Goal: Task Accomplishment & Management: Manage account settings

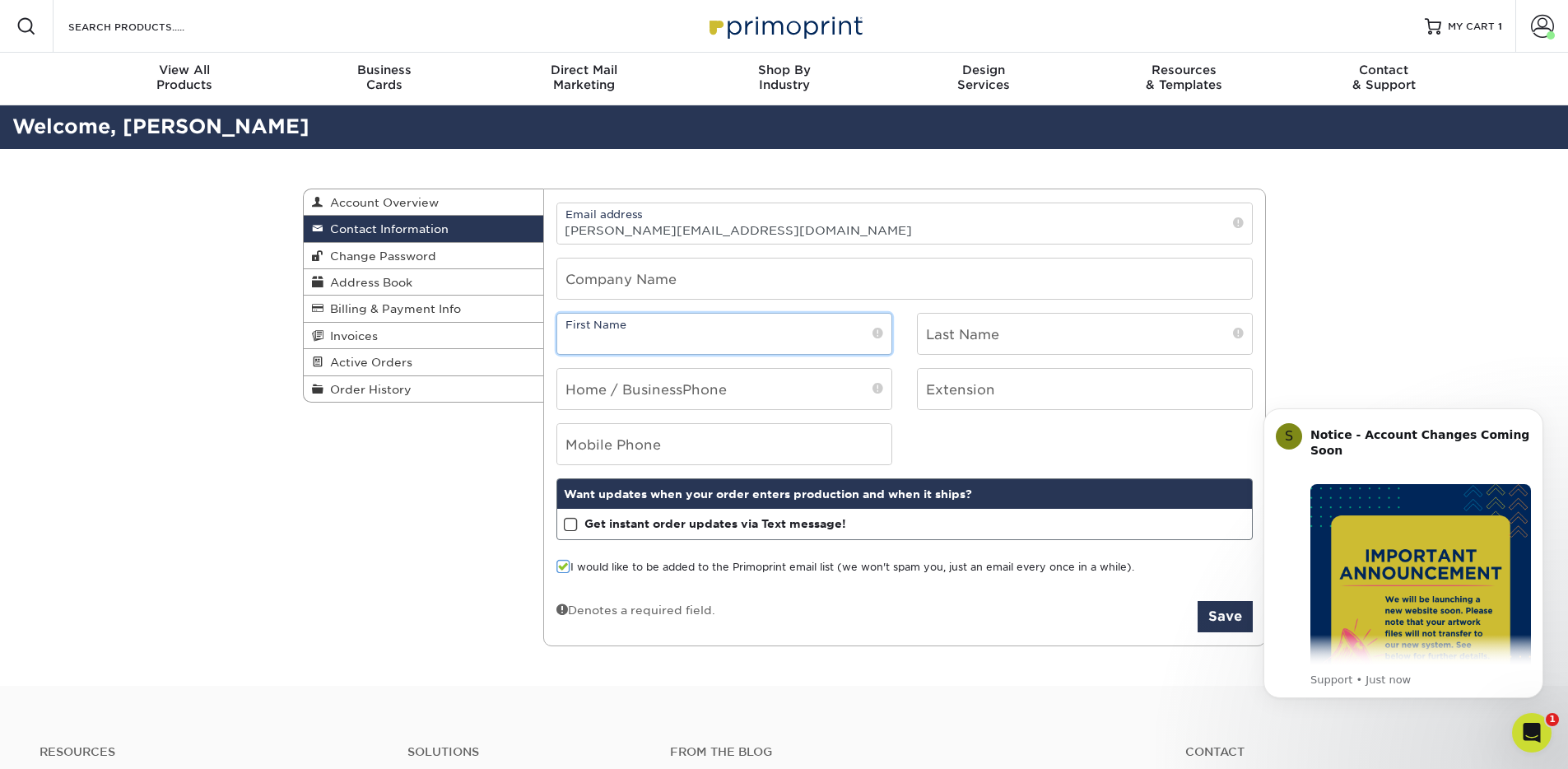
click at [703, 331] on input "text" at bounding box center [724, 334] width 334 height 41
type input "[PERSON_NAME]"
click at [1004, 340] on input "text" at bounding box center [1085, 334] width 334 height 41
type input "Reynolds"
click at [749, 382] on input "tel" at bounding box center [724, 389] width 334 height 41
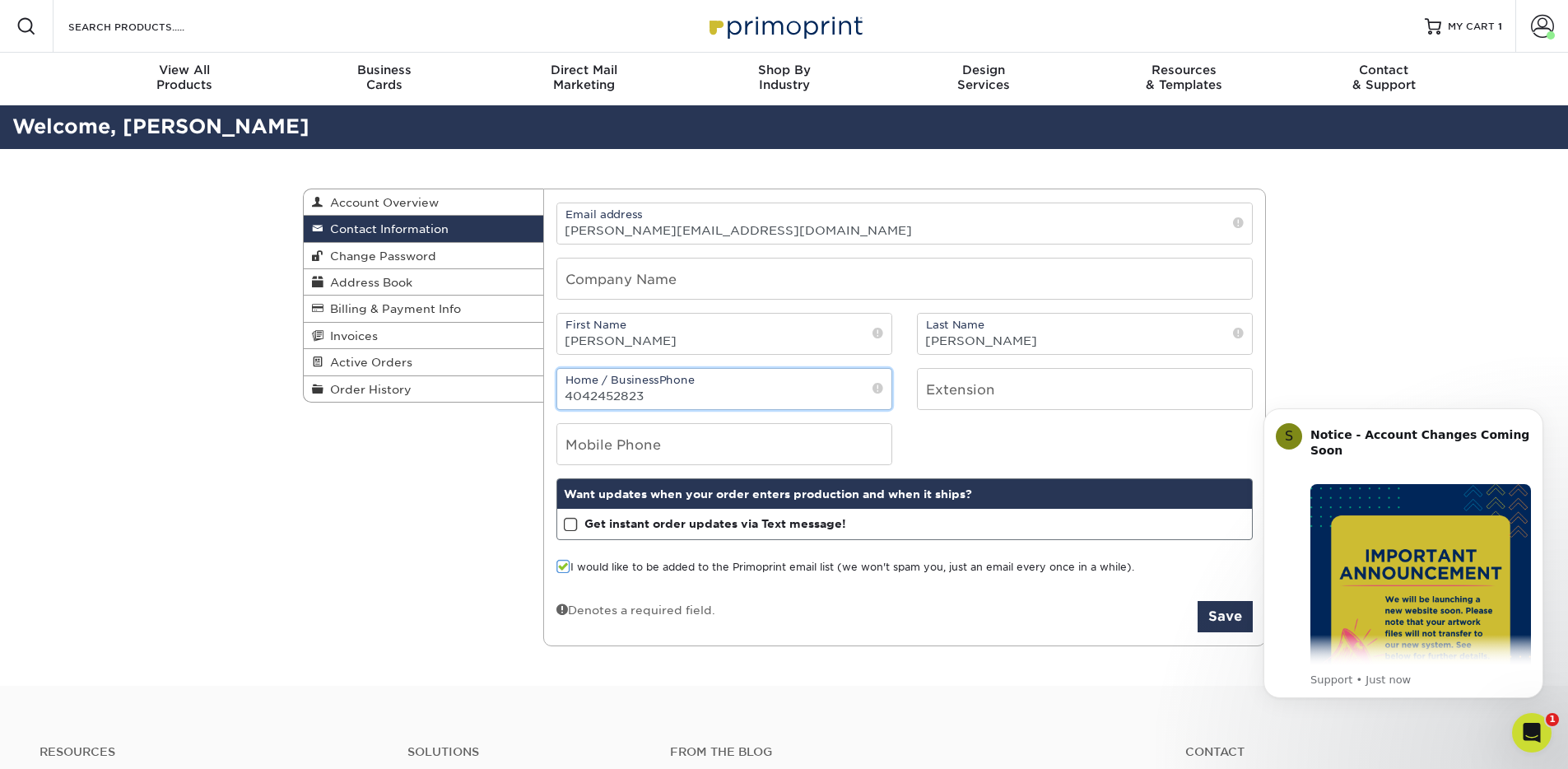
type input "4042452823"
click at [988, 423] on div "Mobile Phone" at bounding box center [905, 444] width 721 height 42
drag, startPoint x: 795, startPoint y: 401, endPoint x: 483, endPoint y: 401, distance: 312.0
click at [483, 188] on div "Contact Information Account Overview Contact Information Change Password Addres…" at bounding box center [784, 188] width 963 height 0
click at [578, 436] on input "tel" at bounding box center [724, 444] width 334 height 41
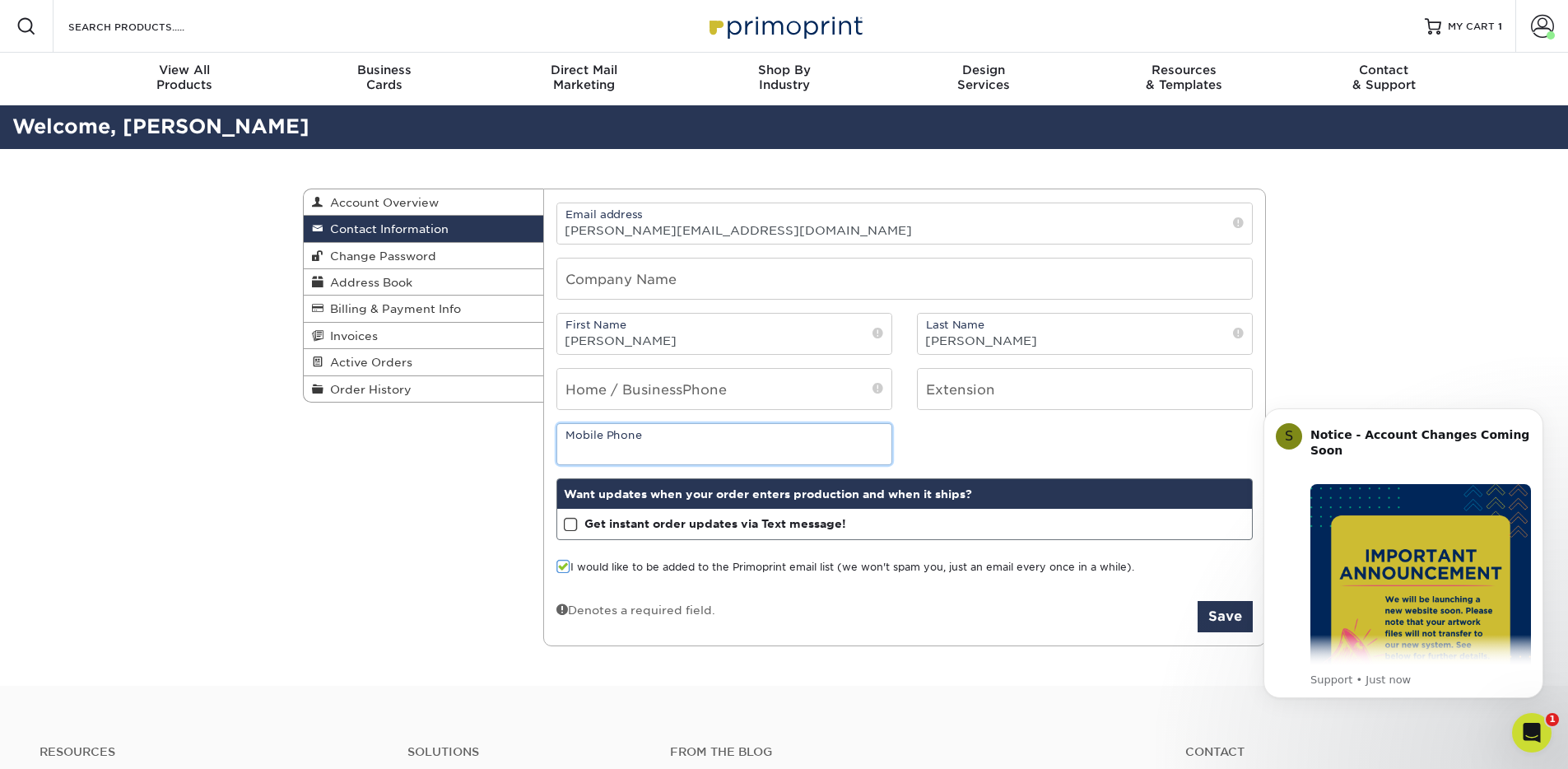
paste input "4042452823"
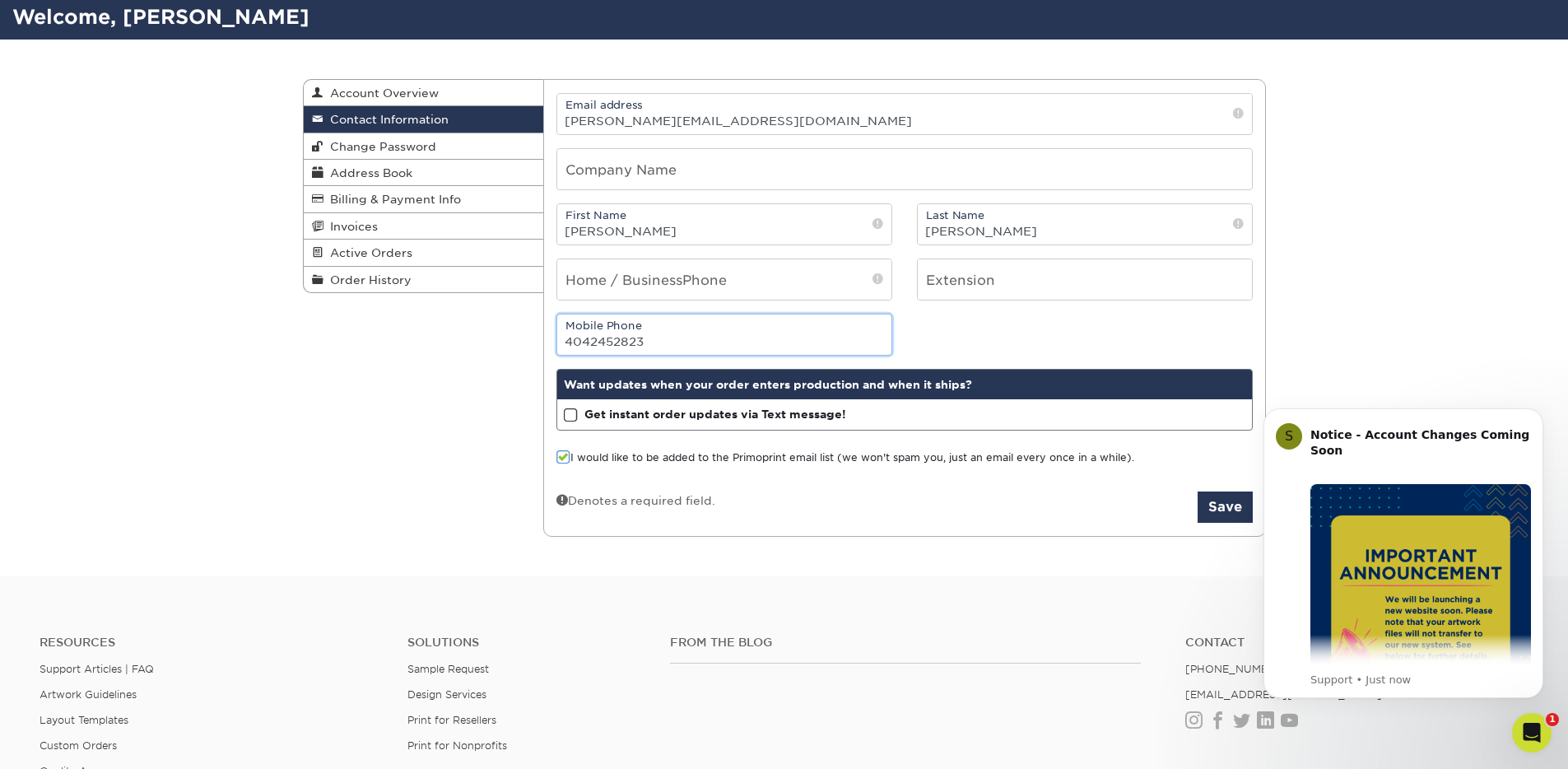
scroll to position [113, 0]
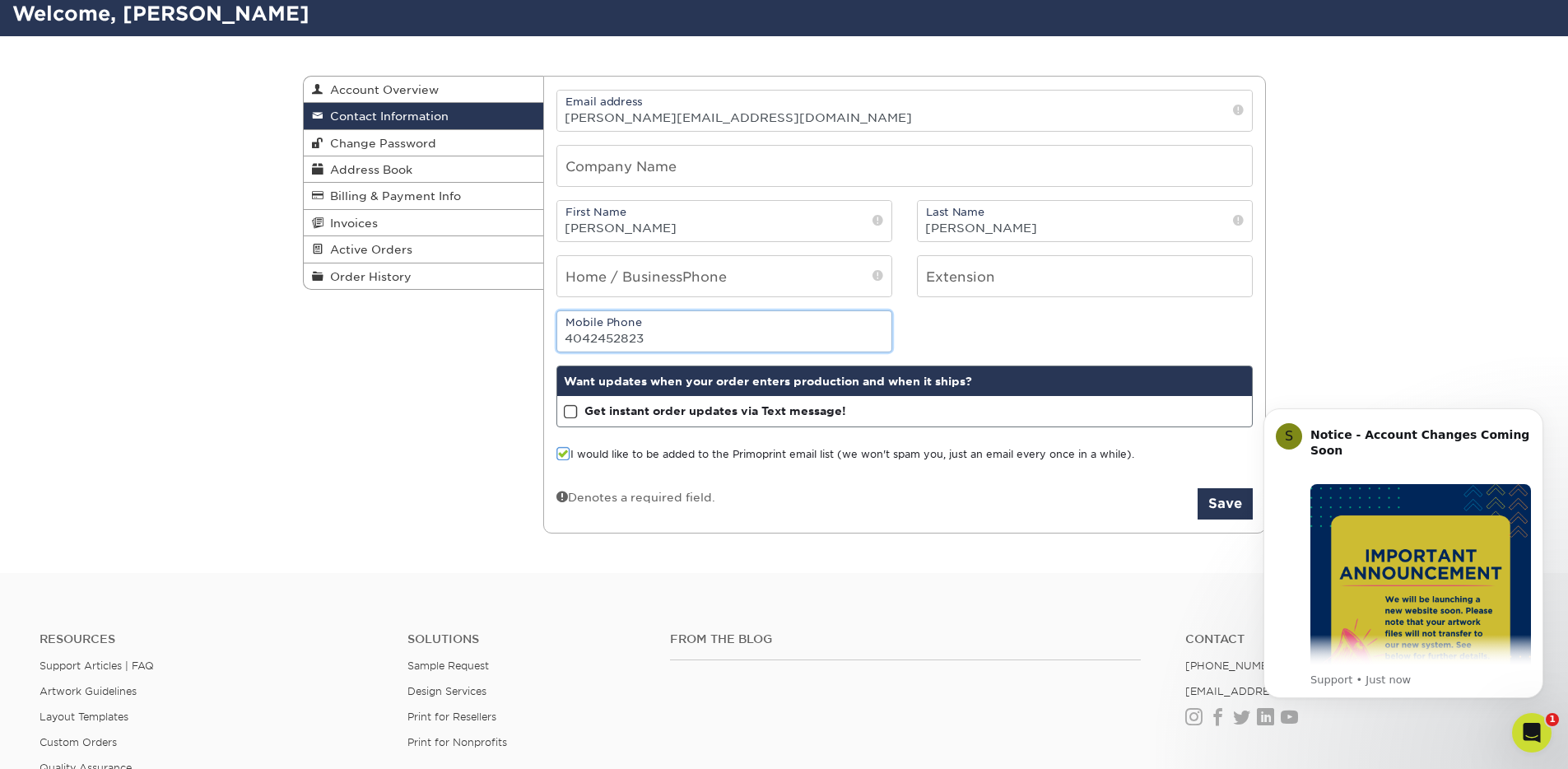
type input "4042452823"
click at [745, 482] on form "Email address ross@northsidespotlight.com Company Name First Name Ross Last Nam…" at bounding box center [904, 305] width 696 height 431
click at [561, 457] on span at bounding box center [563, 454] width 14 height 15
click at [0, 0] on input "I would like to be added to the Primoprint email list (we won't spam you, just …" at bounding box center [0, 0] width 0 height 0
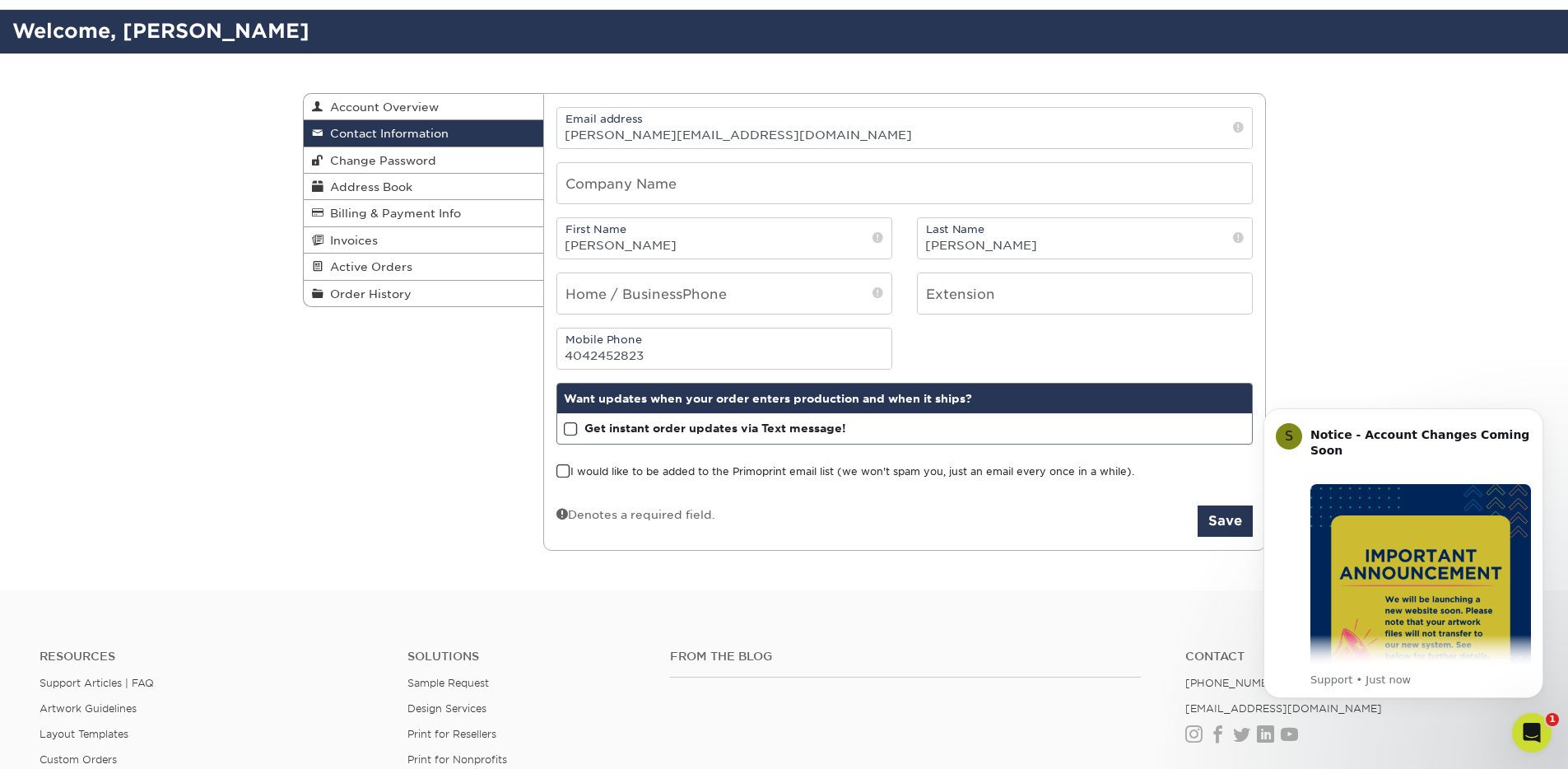
scroll to position [86, 0]
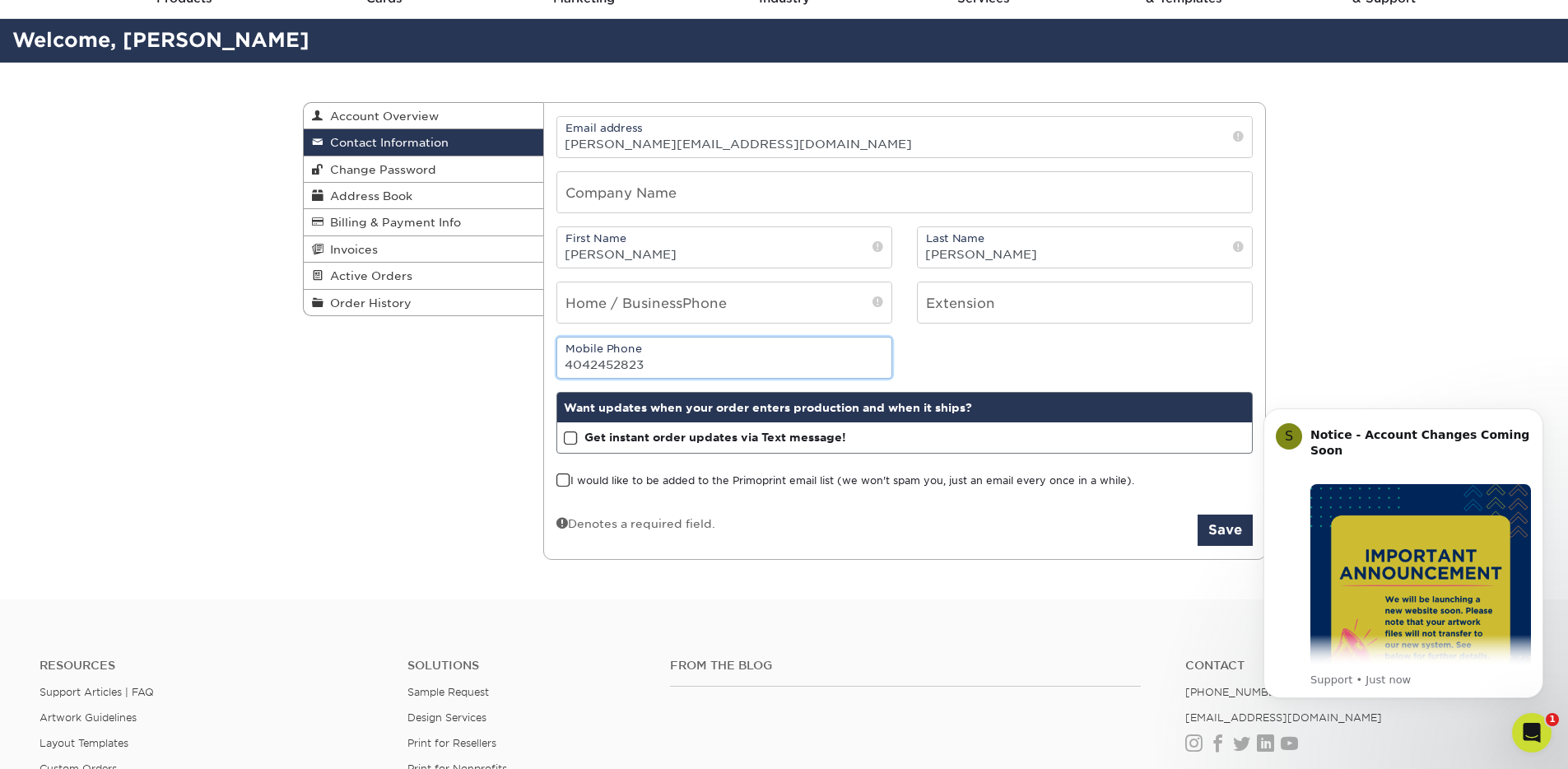
drag, startPoint x: 755, startPoint y: 367, endPoint x: 545, endPoint y: 367, distance: 210.0
click at [546, 367] on div "Mobile Phone 4042452823" at bounding box center [724, 358] width 360 height 42
click at [620, 311] on input "tel" at bounding box center [724, 303] width 334 height 41
paste input "4042452823"
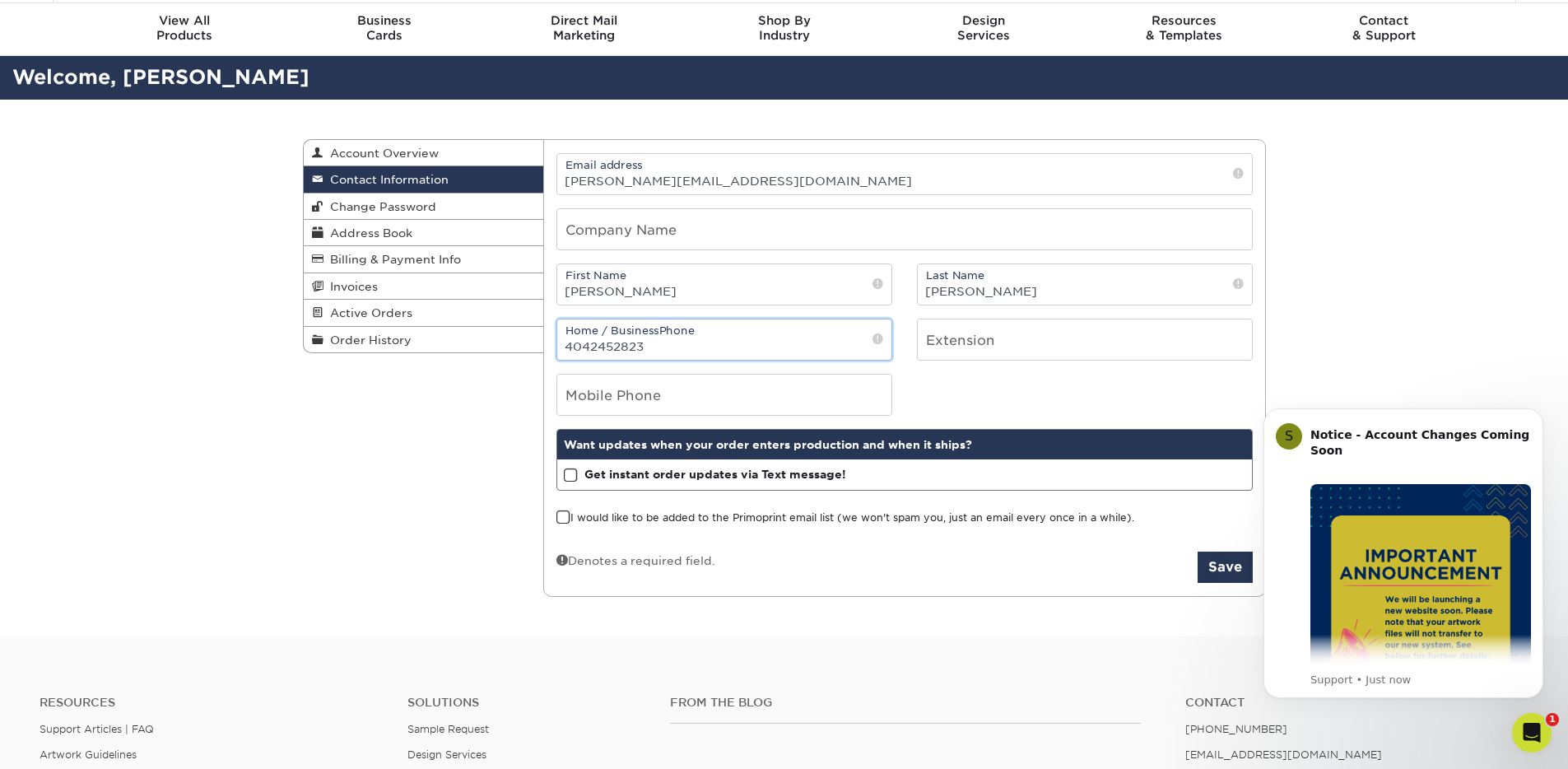
scroll to position [47, 0]
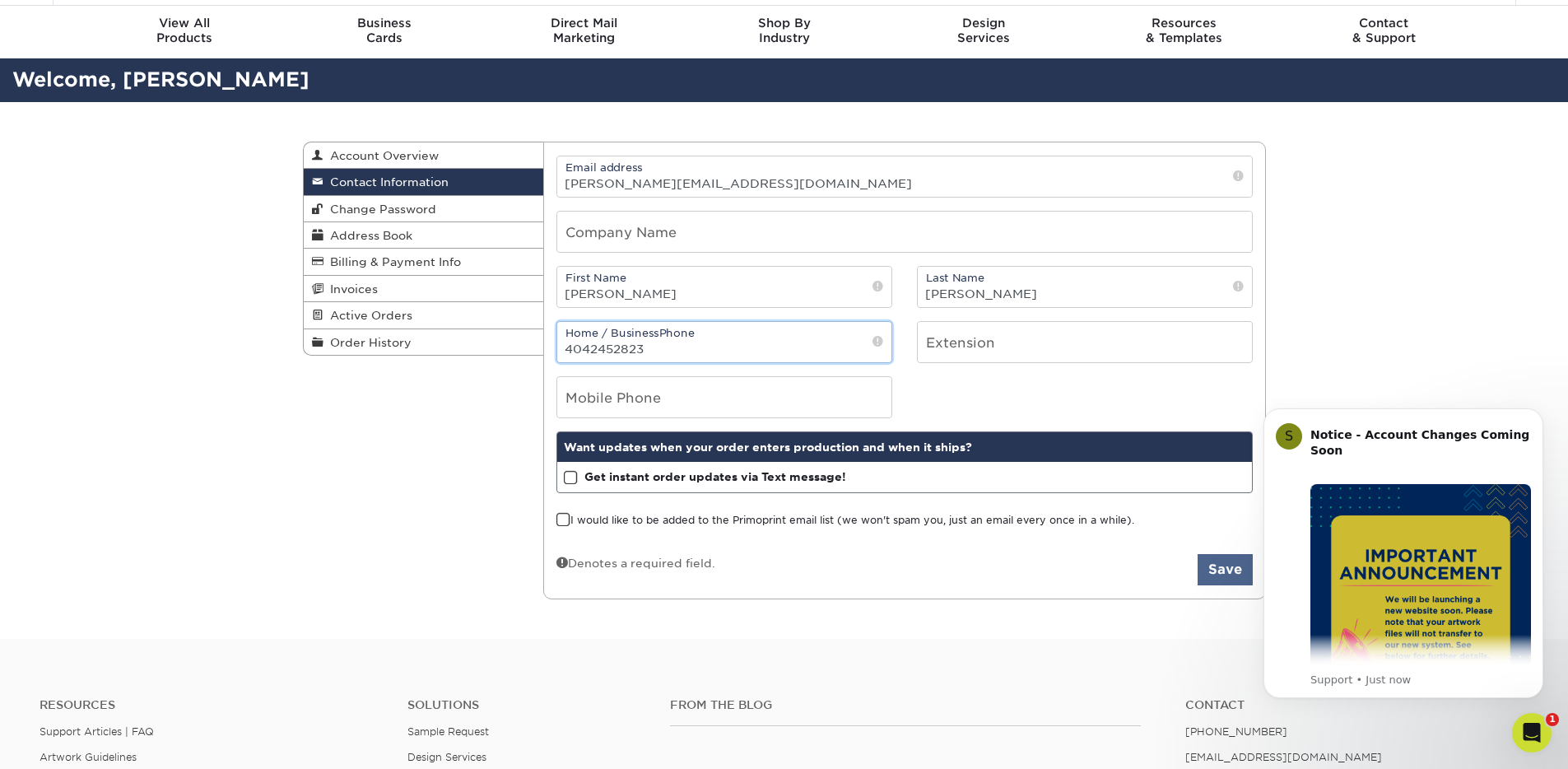
type input "4042452823"
click at [1220, 569] on button "Save" at bounding box center [1225, 569] width 55 height 31
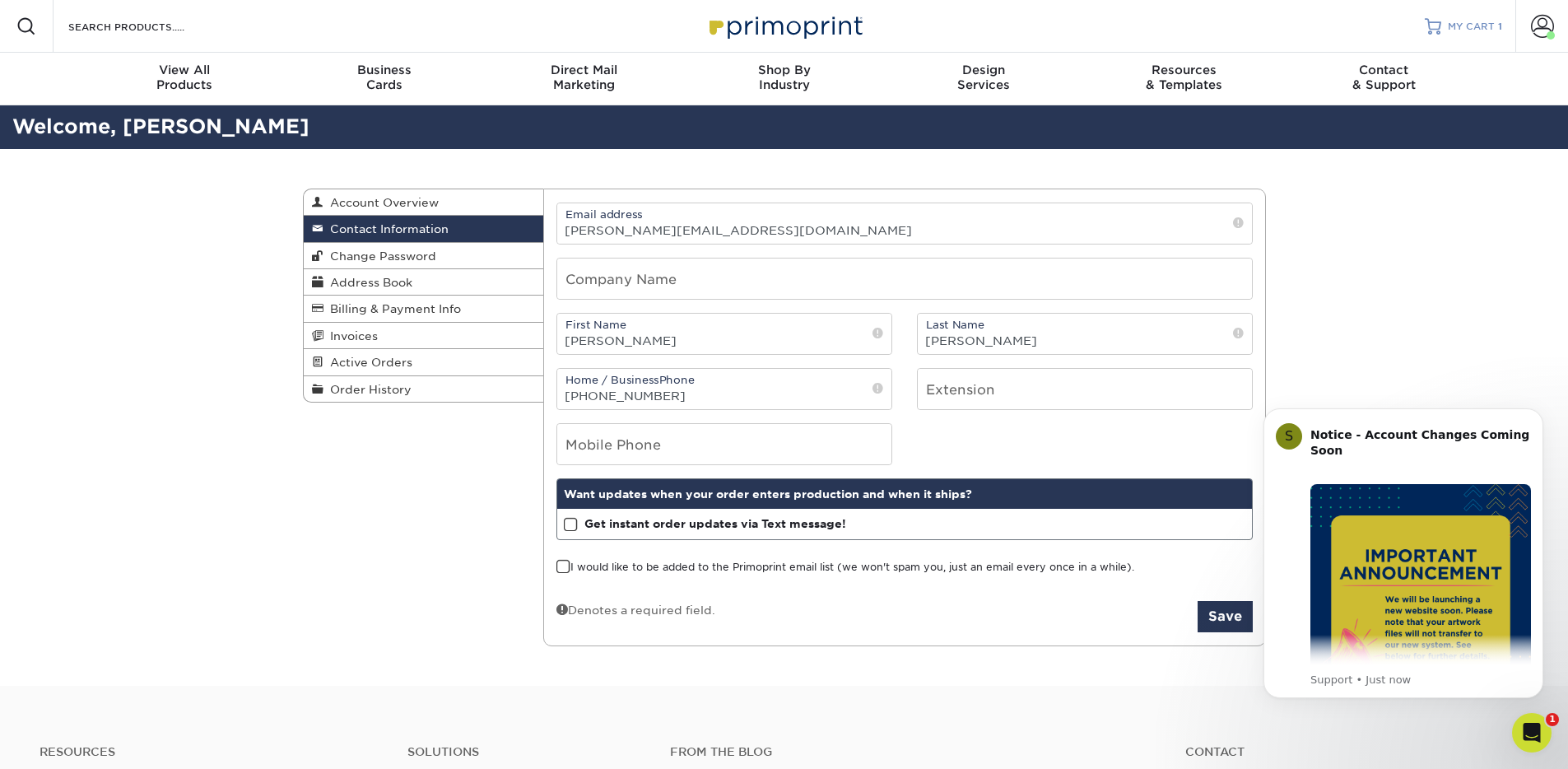
click at [1493, 30] on span "MY CART" at bounding box center [1470, 26] width 47 height 14
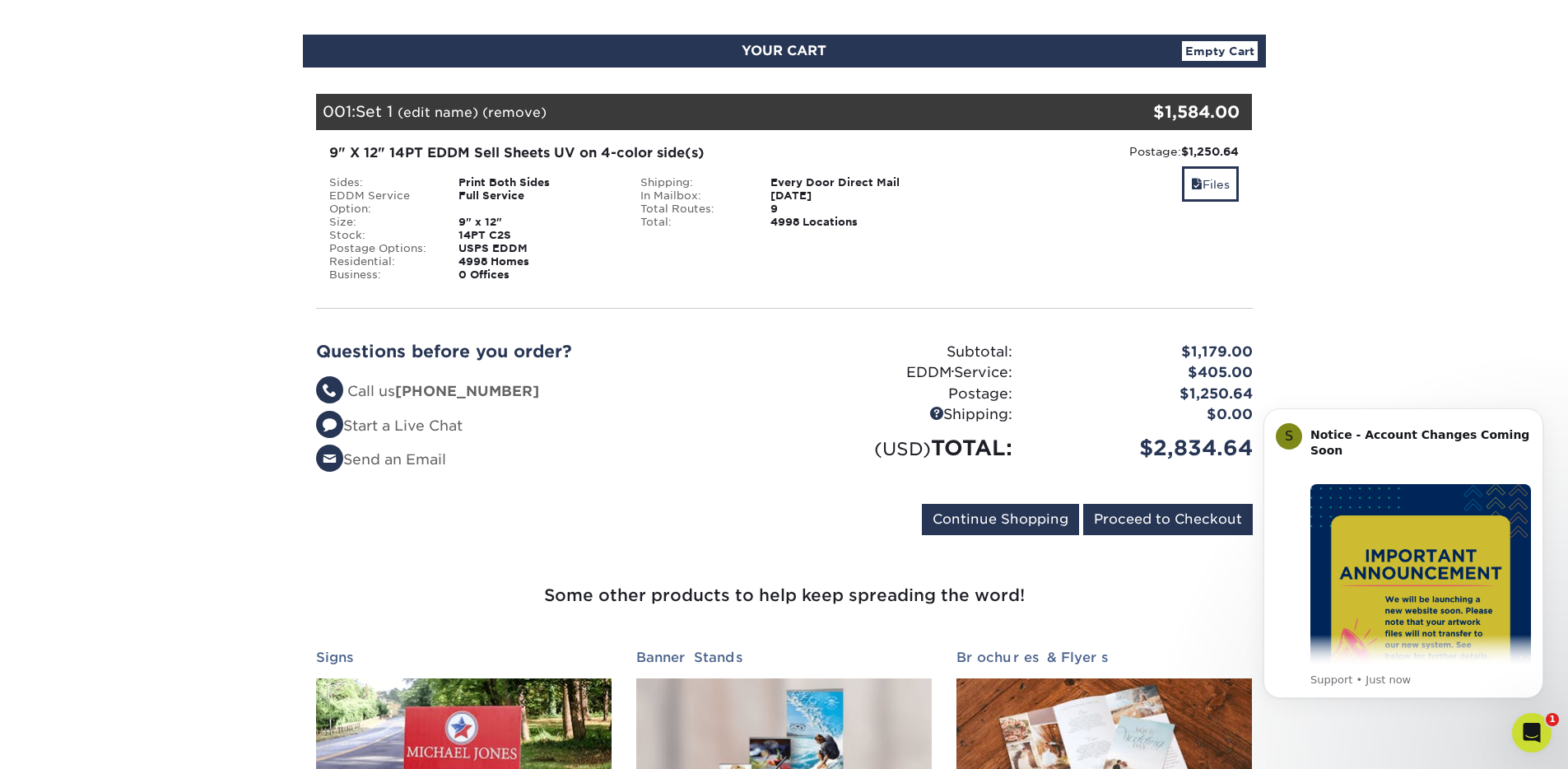
scroll to position [150, 0]
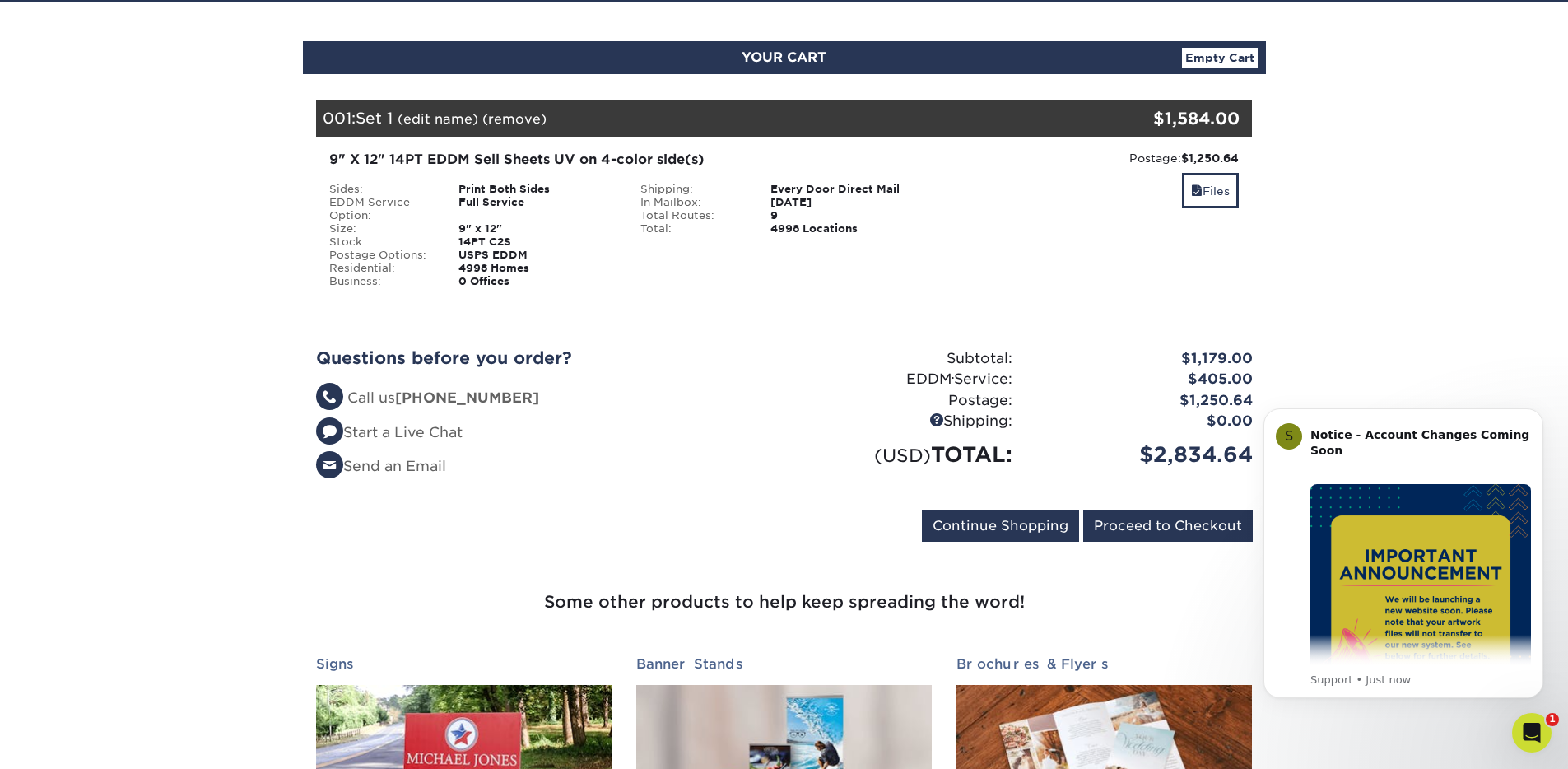
click at [1226, 59] on link "Empty Cart" at bounding box center [1219, 57] width 75 height 20
